Goal: Information Seeking & Learning: Understand process/instructions

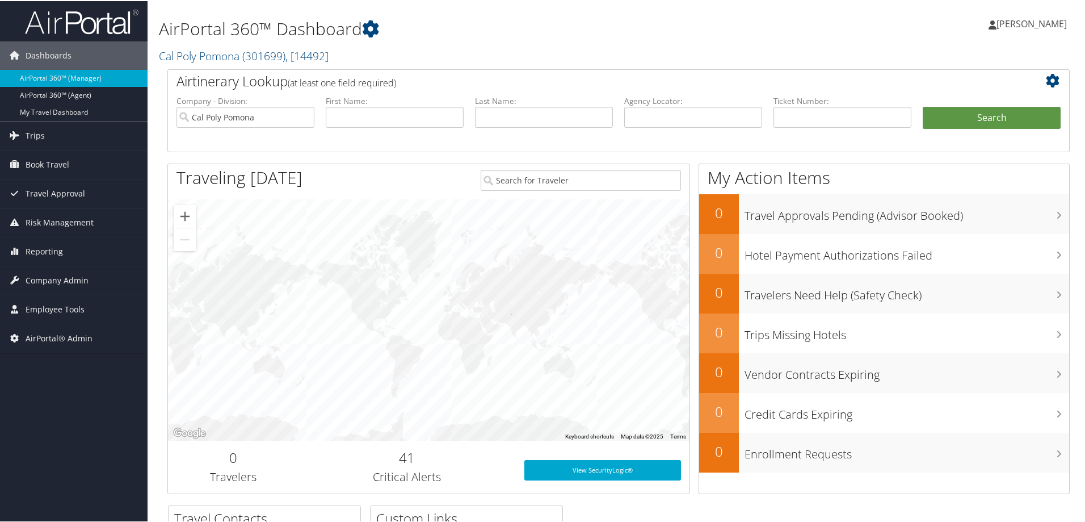
click at [463, 54] on h2 "Cal Poly Pomona ( 301699 ) , [ 14492 ]" at bounding box center [465, 53] width 613 height 19
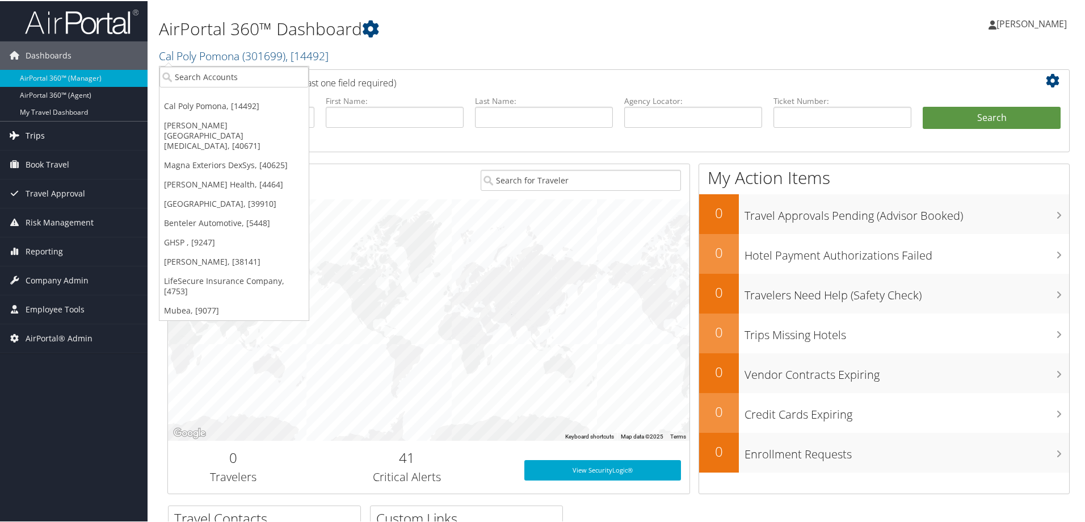
click at [32, 132] on span "Trips" at bounding box center [35, 134] width 19 height 28
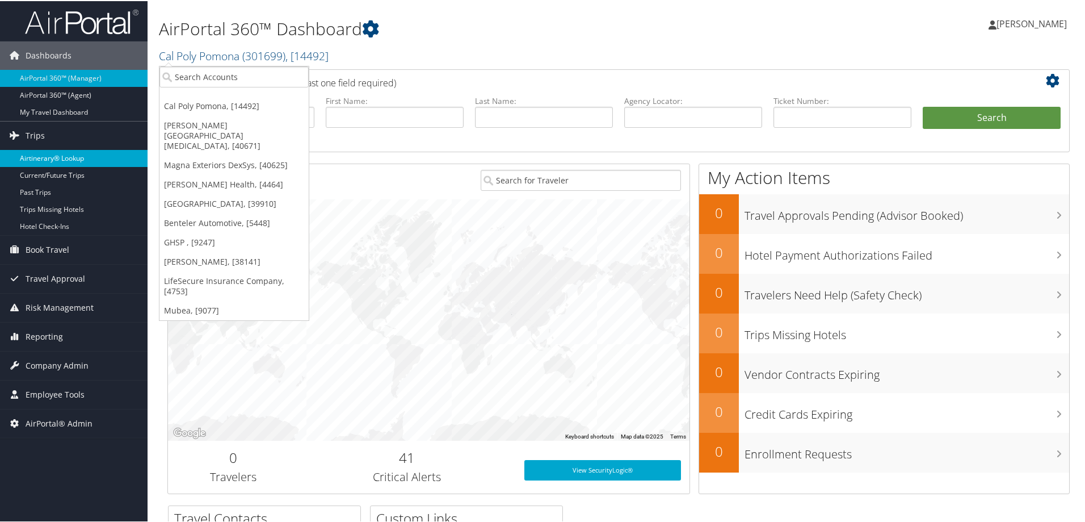
click at [60, 159] on link "Airtinerary® Lookup" at bounding box center [74, 157] width 148 height 17
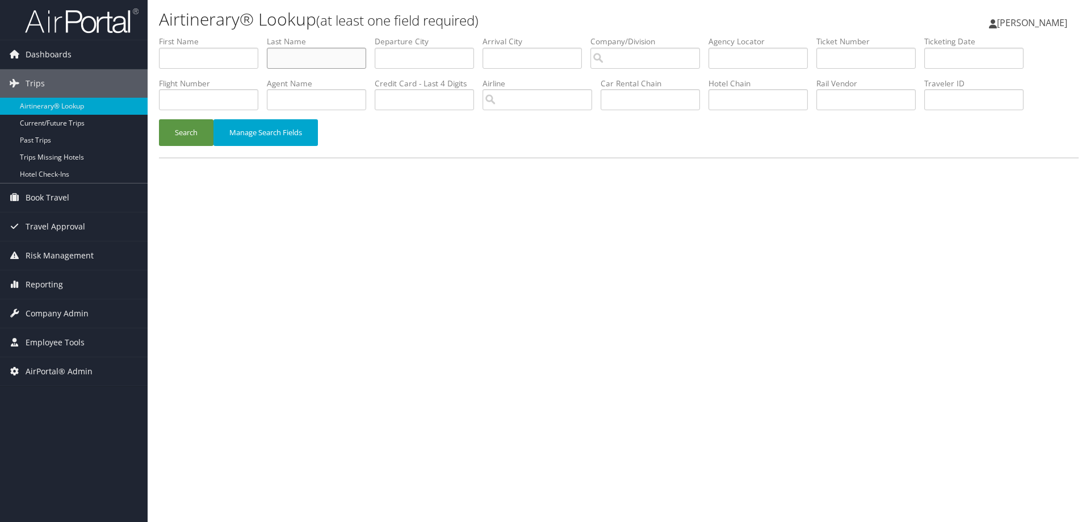
click at [302, 64] on input "text" at bounding box center [316, 58] width 99 height 21
type input "meadows"
click at [635, 56] on input "search" at bounding box center [645, 58] width 110 height 21
click at [633, 87] on div "Account" at bounding box center [708, 90] width 218 height 11
type input "Christopherson Business Travel - New"
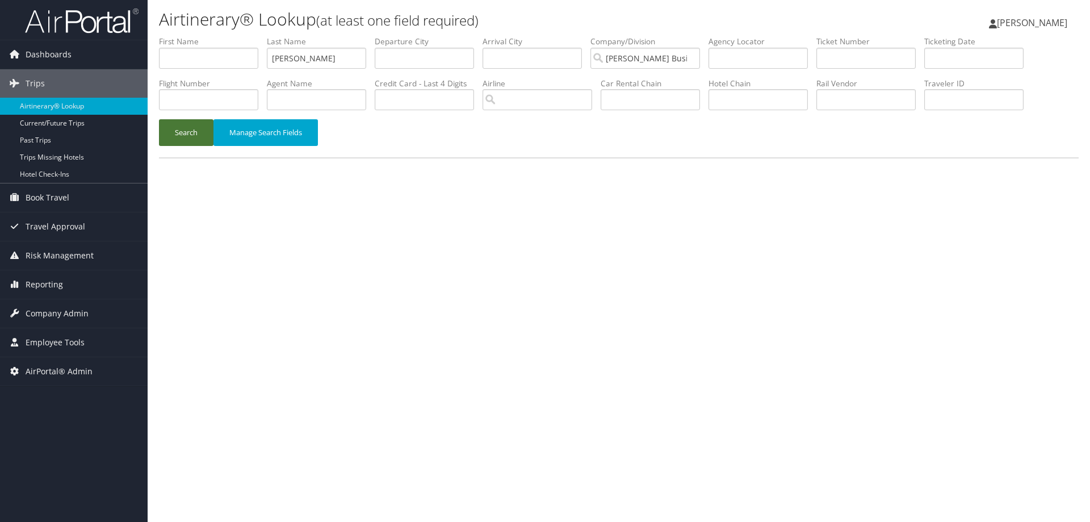
click at [174, 138] on button "Search" at bounding box center [186, 132] width 54 height 27
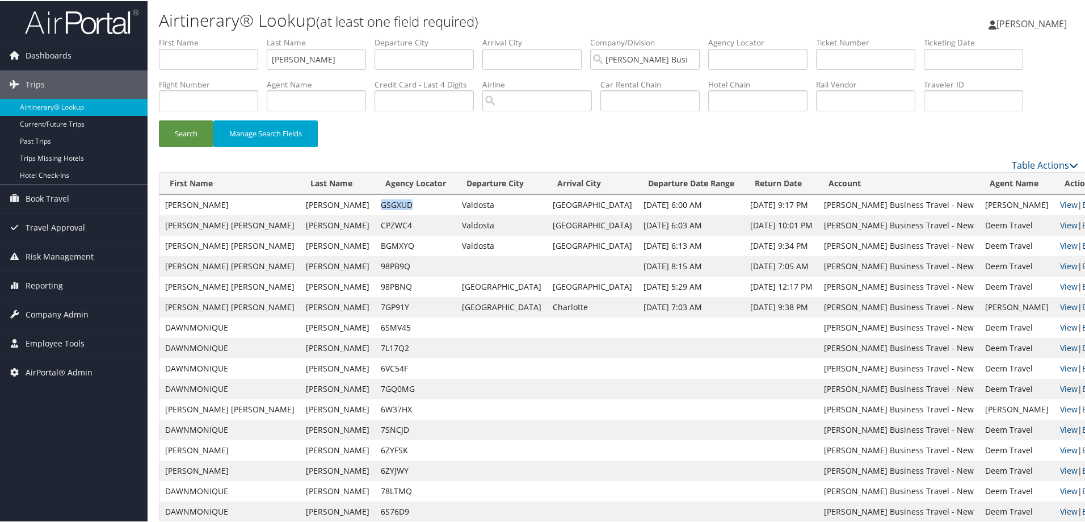
drag, startPoint x: 343, startPoint y: 201, endPoint x: 312, endPoint y: 206, distance: 31.0
click at [375, 206] on td "GSGXUD" at bounding box center [415, 204] width 81 height 20
copy td "GSGXUD"
click at [1060, 204] on link "View" at bounding box center [1069, 203] width 18 height 11
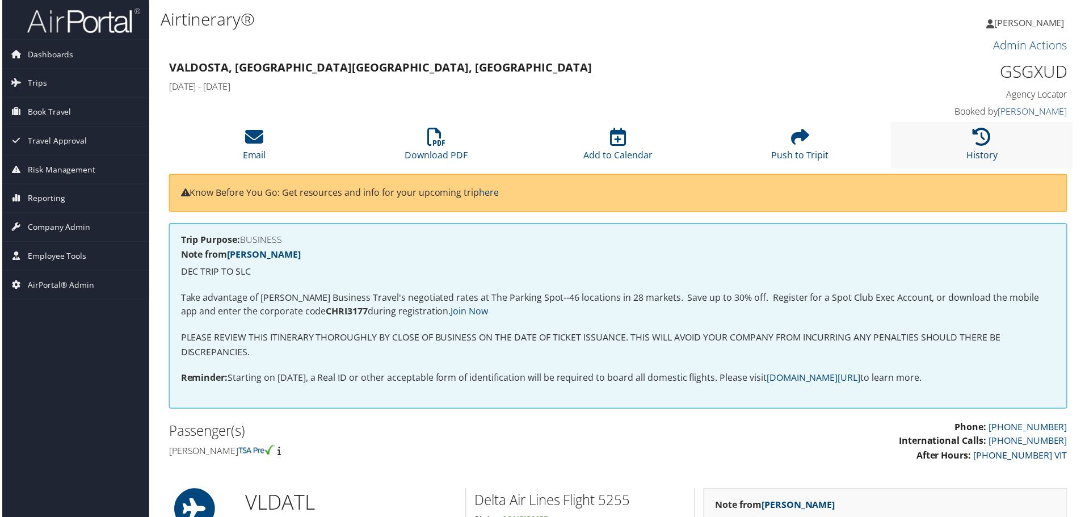
click at [975, 137] on icon at bounding box center [984, 137] width 18 height 18
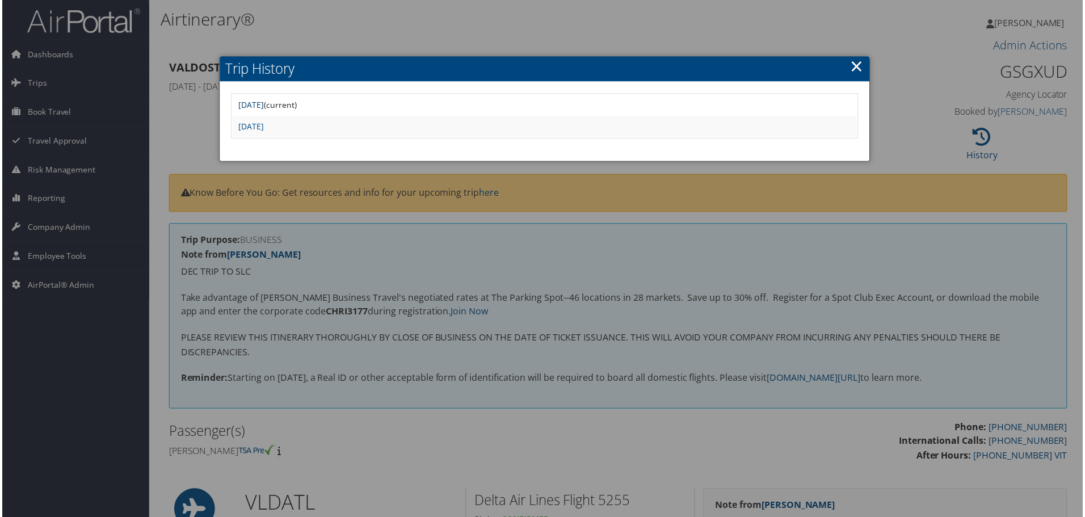
click at [263, 107] on link "Fri Oct 10 09:38:06 MDT 2025" at bounding box center [250, 105] width 26 height 11
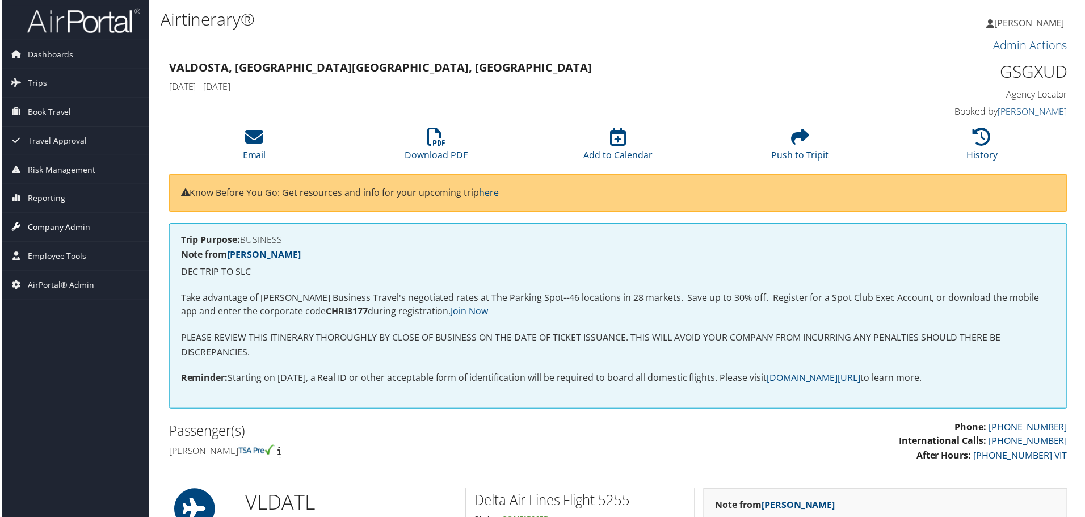
click at [54, 224] on span "Company Admin" at bounding box center [57, 228] width 63 height 28
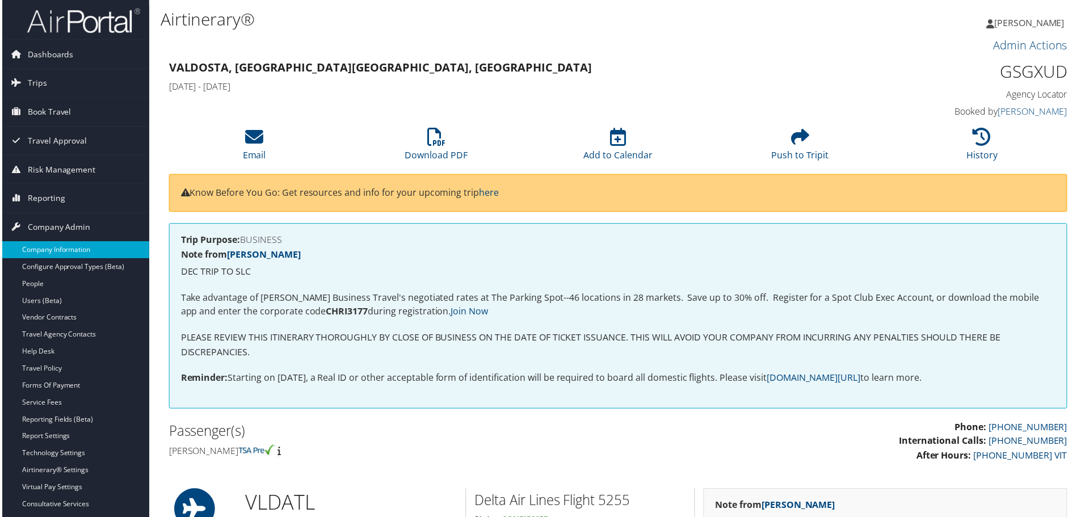
click at [48, 253] on link "Company Information" at bounding box center [74, 250] width 148 height 17
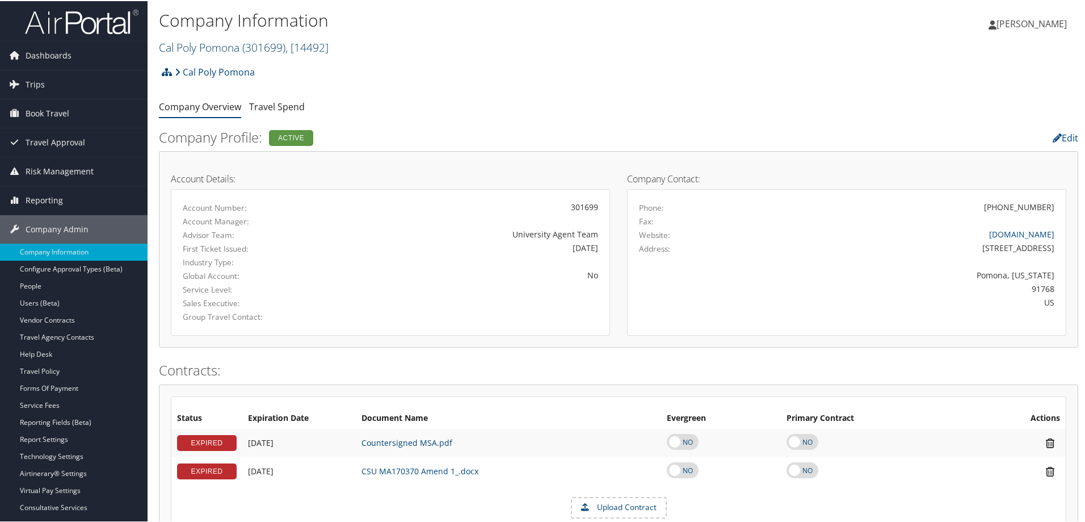
click at [227, 47] on link "Cal Poly Pomona ( 301699 ) , [ 14492 ]" at bounding box center [244, 46] width 170 height 15
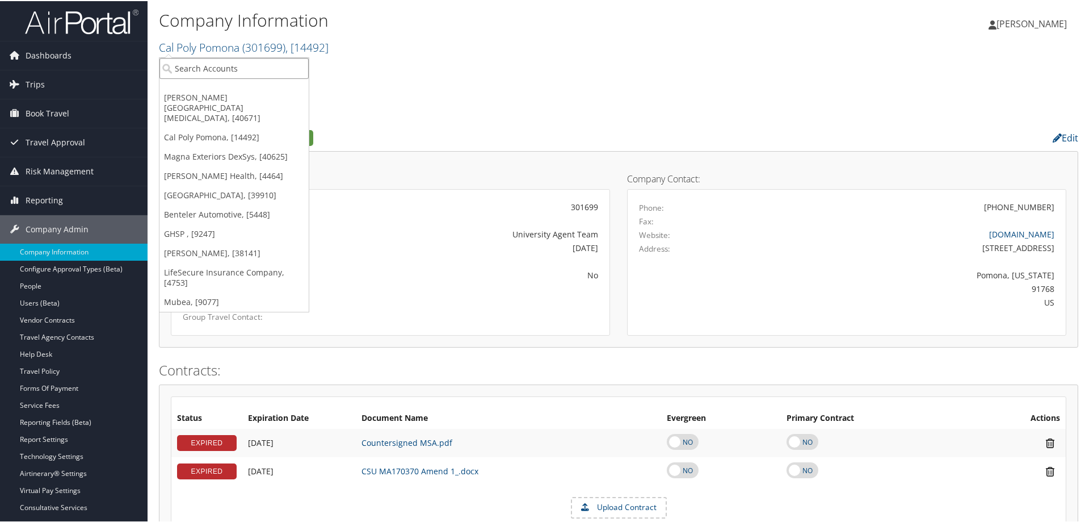
click at [214, 68] on input "search" at bounding box center [233, 67] width 149 height 21
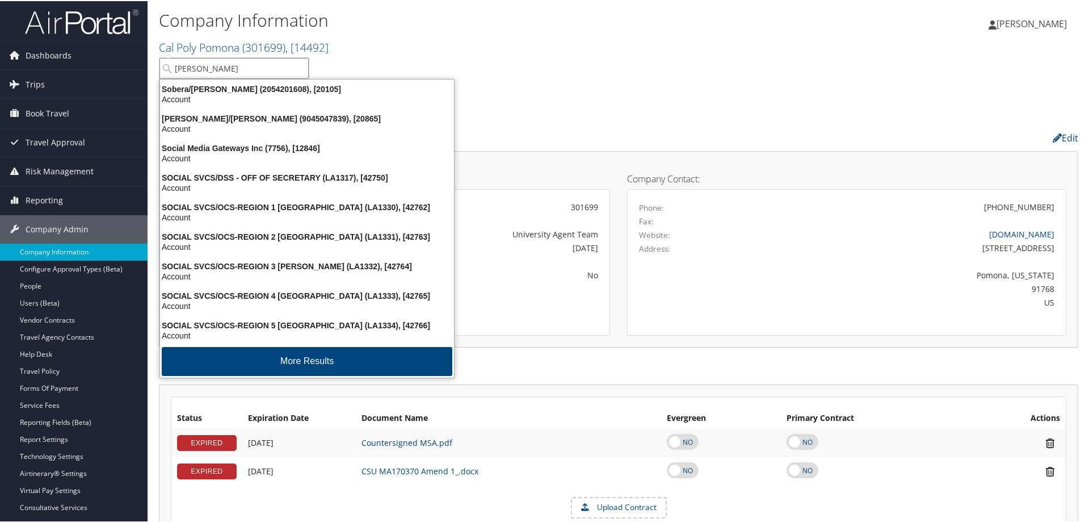
type input "southern"
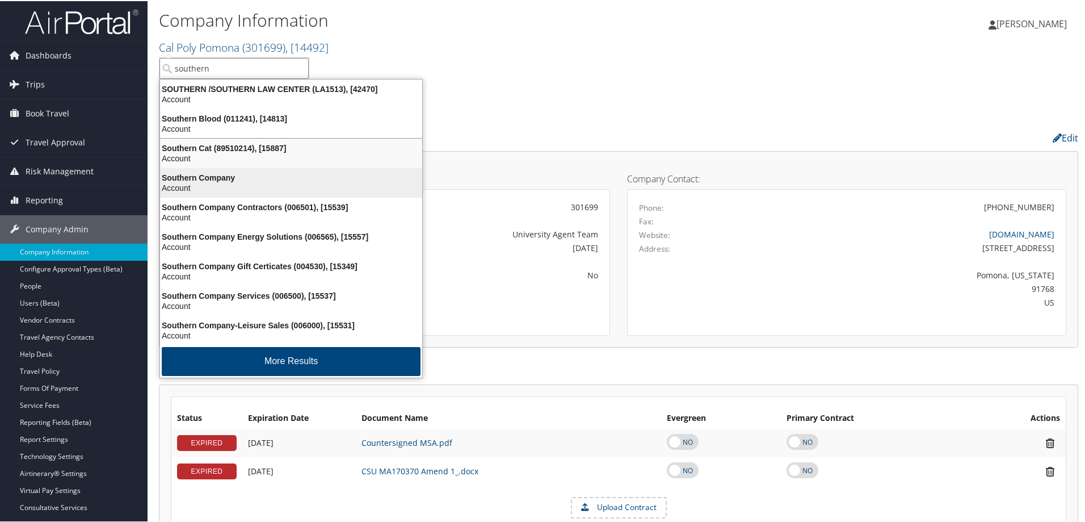
scroll to position [2, 0]
drag, startPoint x: 233, startPoint y: 70, endPoint x: 234, endPoint y: 64, distance: 6.5
click at [234, 67] on input "southern" at bounding box center [233, 67] width 149 height 21
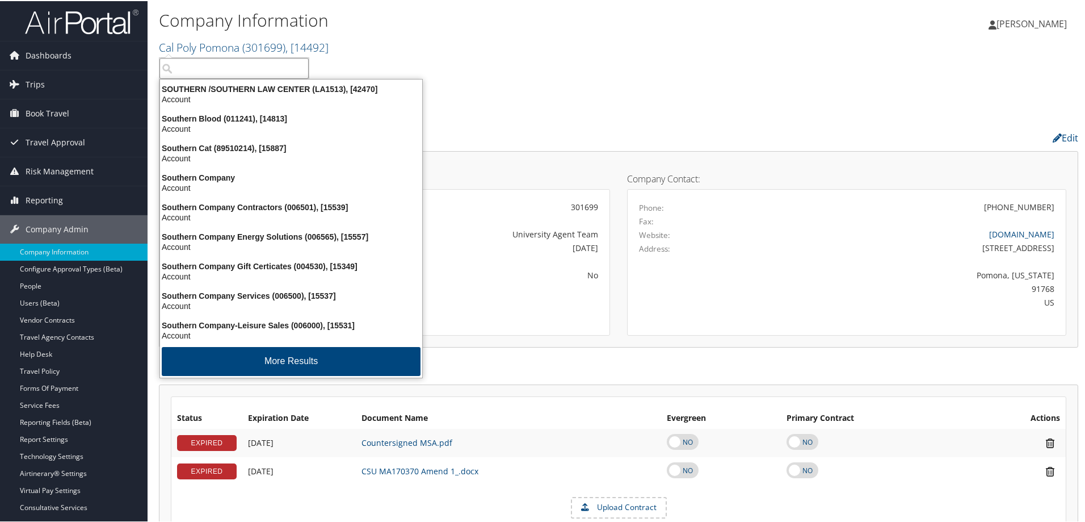
type input "p"
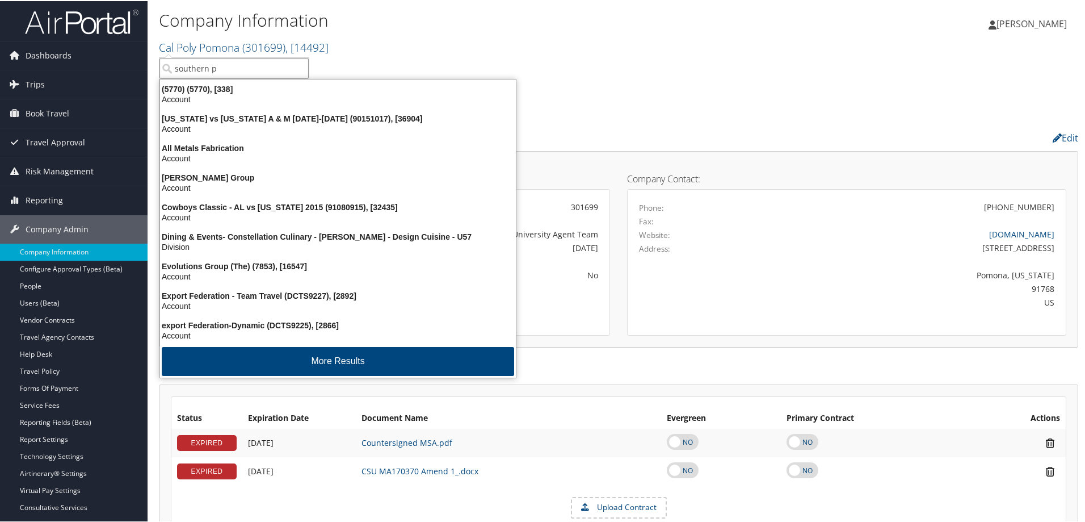
type input "southern po"
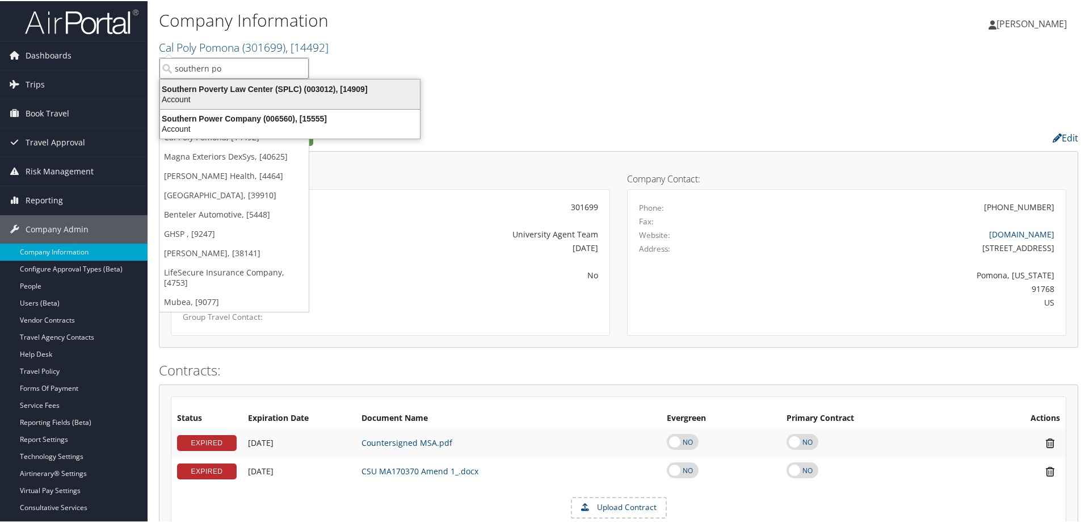
click at [240, 95] on div "Account" at bounding box center [290, 98] width 274 height 10
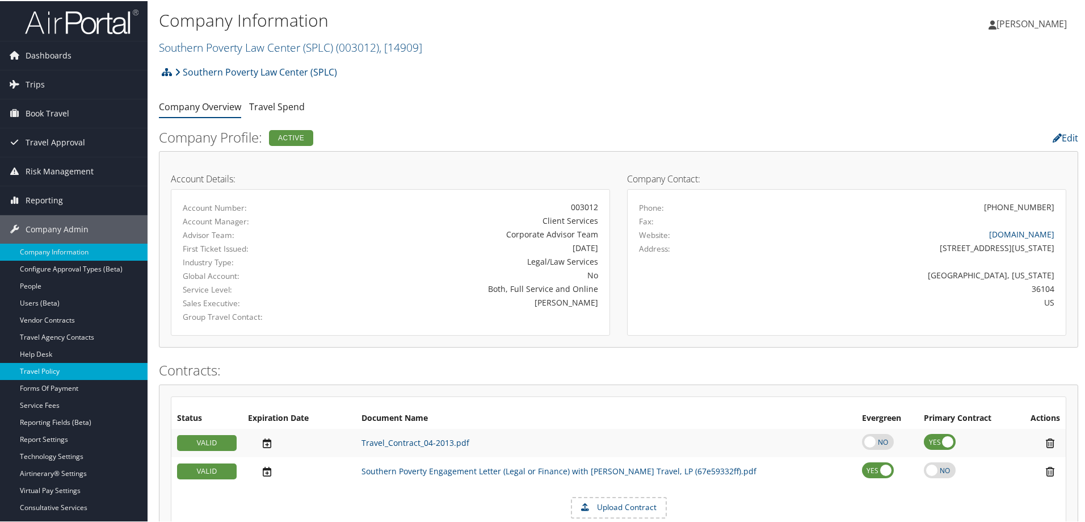
click at [66, 372] on link "Travel Policy" at bounding box center [74, 370] width 148 height 17
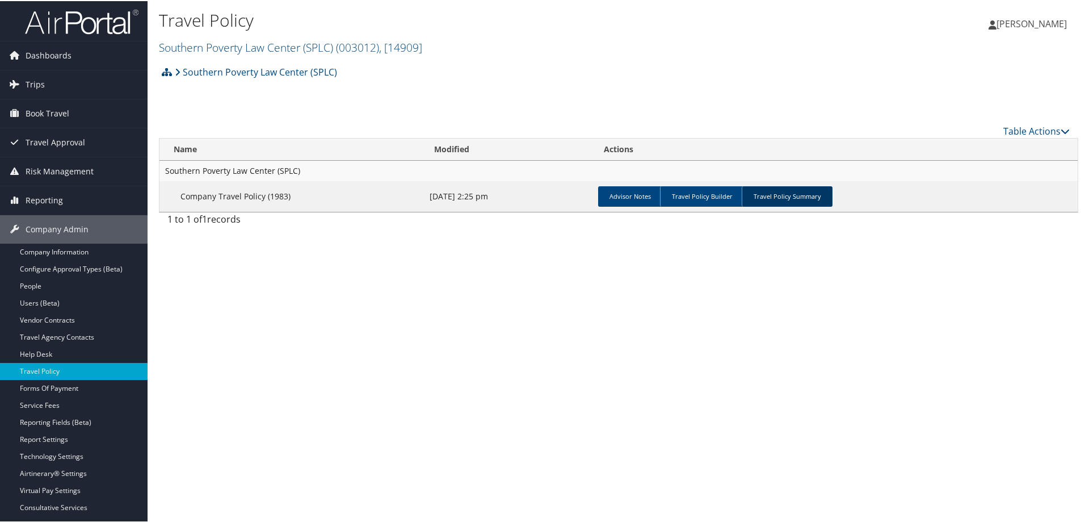
click at [787, 190] on link "Travel Policy Summary" at bounding box center [787, 195] width 91 height 20
